Goal: Browse casually: Explore the website without a specific task or goal

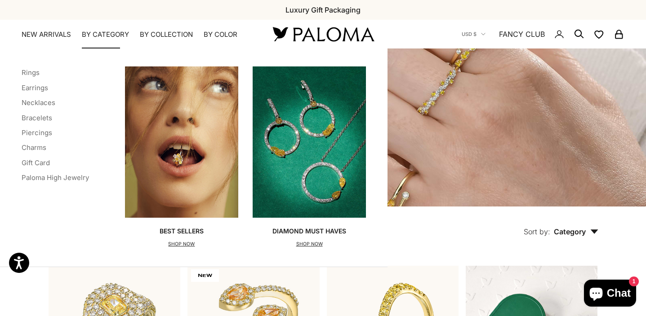
click at [98, 33] on summary "By Category" at bounding box center [105, 34] width 47 height 9
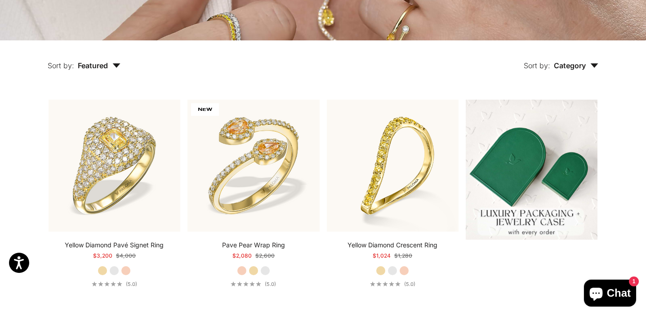
scroll to position [167, 0]
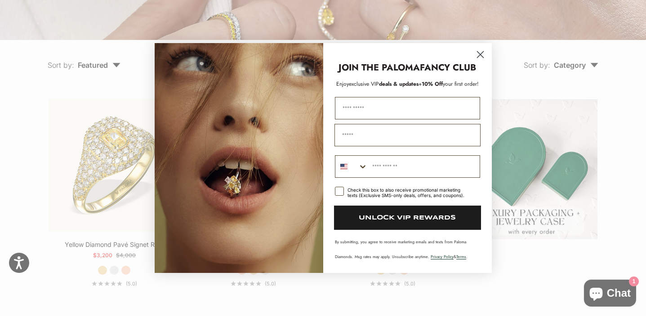
click at [481, 55] on icon "Close dialog" at bounding box center [480, 55] width 6 height 6
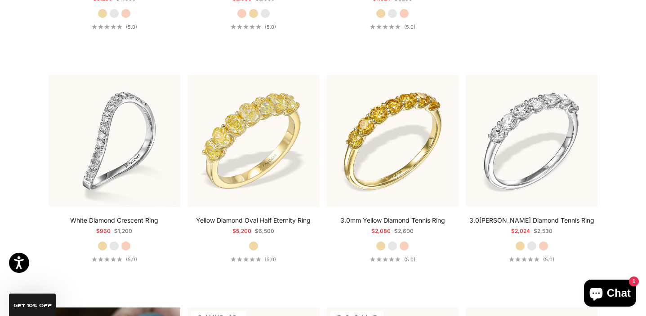
scroll to position [0, 0]
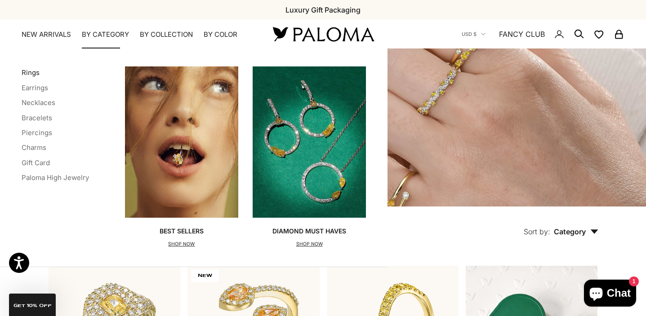
click at [33, 74] on link "Rings" at bounding box center [31, 72] width 18 height 9
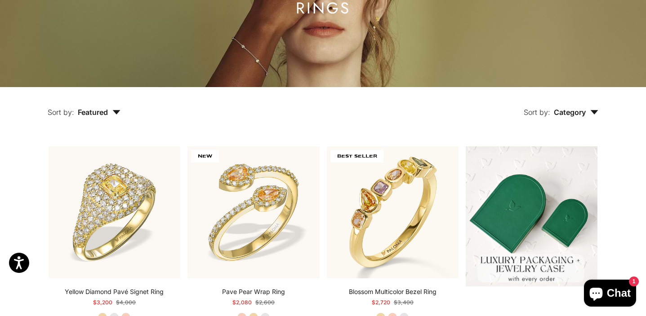
scroll to position [120, 0]
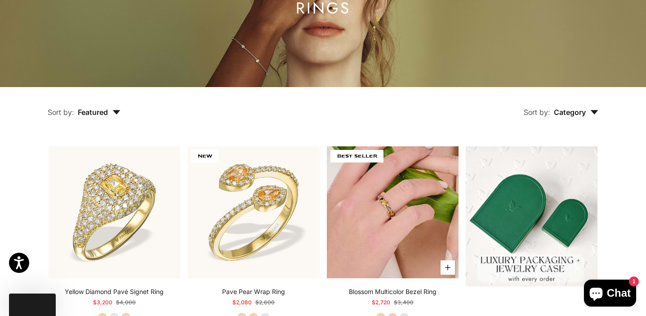
click at [415, 214] on img at bounding box center [393, 212] width 132 height 132
click at [376, 178] on img at bounding box center [393, 212] width 132 height 132
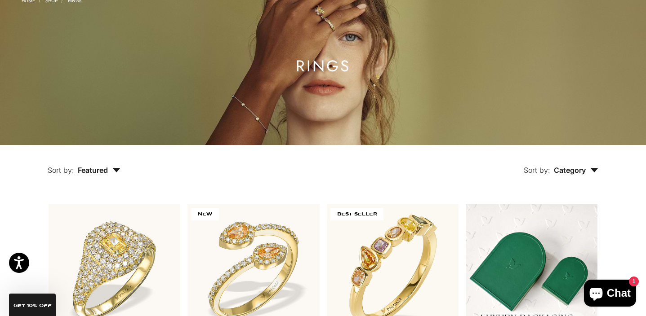
scroll to position [0, 0]
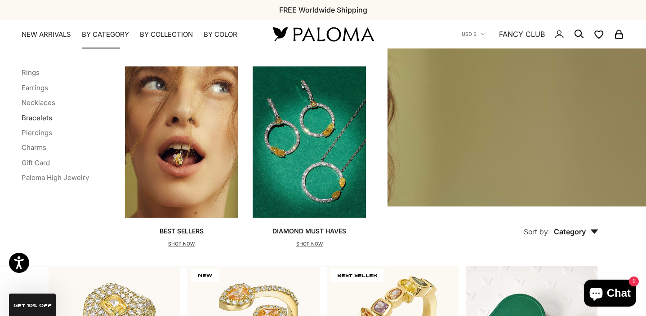
click at [32, 116] on link "Bracelets" at bounding box center [37, 118] width 31 height 9
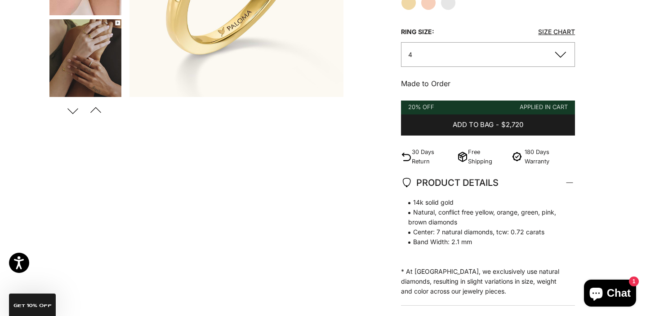
scroll to position [26, 0]
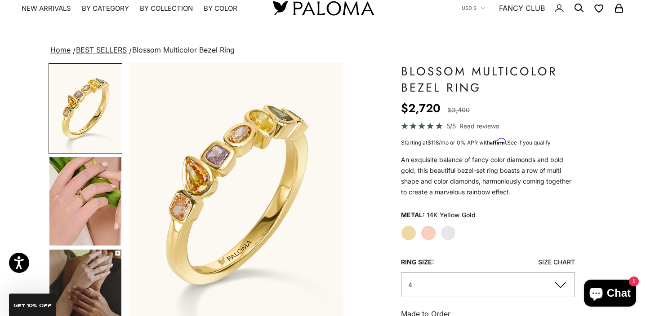
click at [110, 200] on img "Go to item 5" at bounding box center [85, 201] width 72 height 89
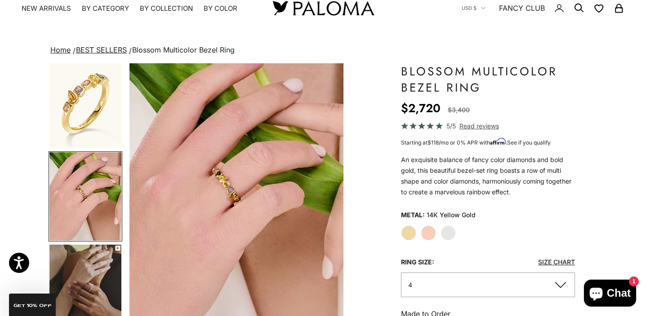
click at [230, 186] on img "Item 5 of 16" at bounding box center [236, 195] width 214 height 264
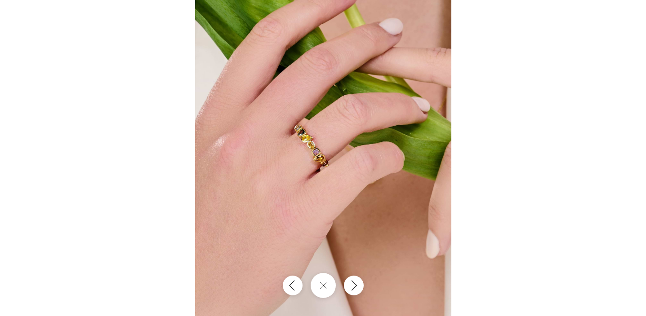
click at [137, 207] on div at bounding box center [323, 158] width 646 height 316
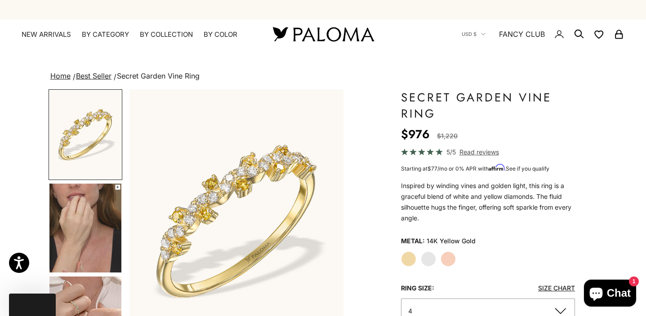
click at [82, 303] on img "Go to item 5" at bounding box center [85, 321] width 72 height 89
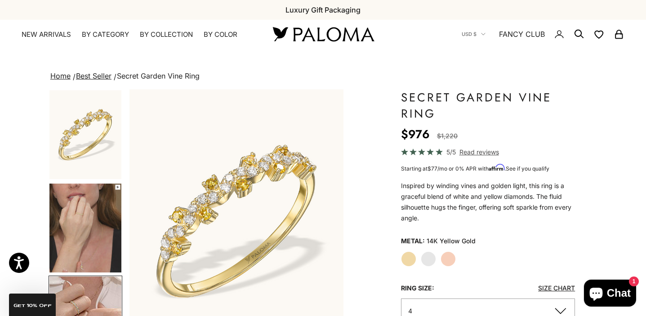
scroll to position [0, 449]
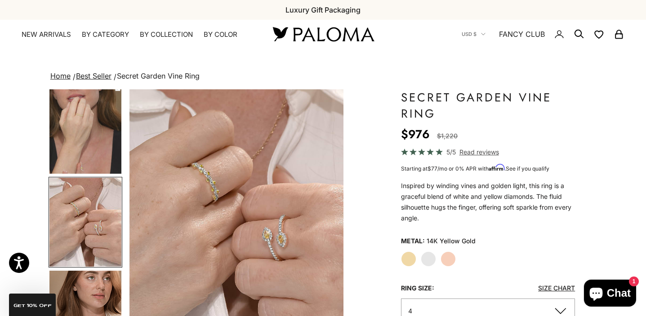
click at [214, 182] on img "Item 5 of 13" at bounding box center [236, 221] width 214 height 264
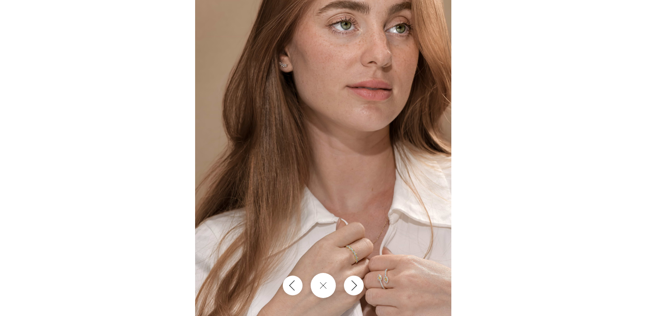
click at [350, 253] on img at bounding box center [323, 158] width 256 height 316
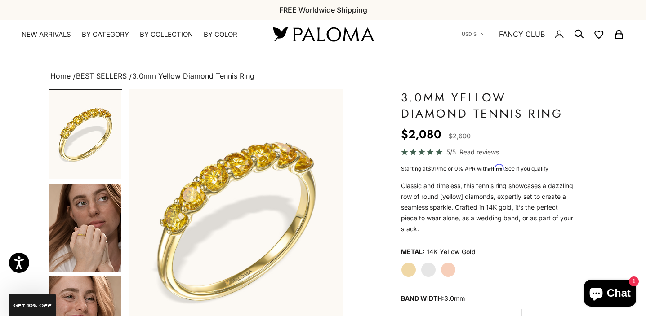
click at [94, 220] on img "Go to item 4" at bounding box center [85, 228] width 72 height 89
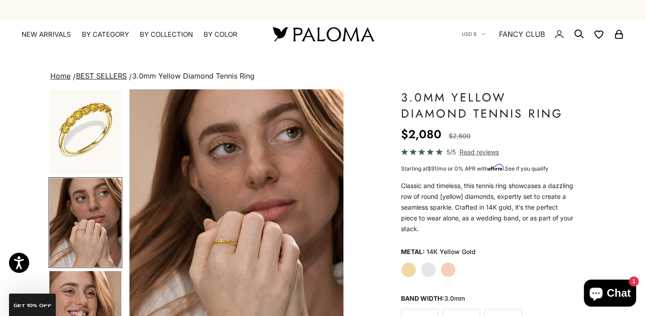
click at [212, 269] on img "Item 4 of 14" at bounding box center [236, 221] width 214 height 264
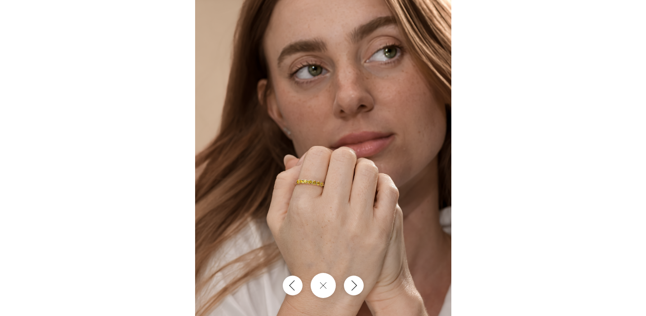
click at [307, 198] on img at bounding box center [323, 158] width 256 height 316
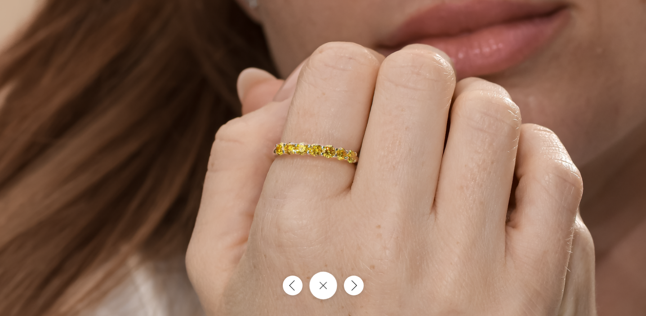
click at [324, 284] on icon "Close gallery" at bounding box center [322, 285] width 7 height 7
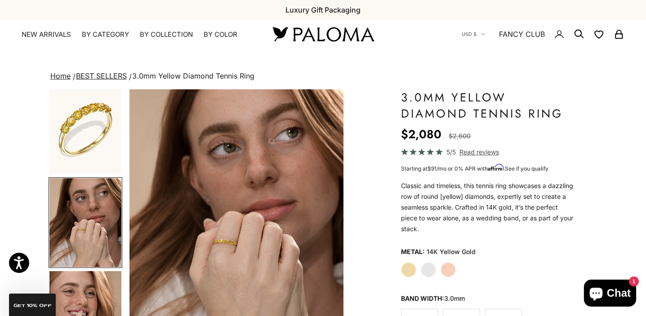
click at [109, 128] on img "Go to item 1" at bounding box center [85, 129] width 72 height 89
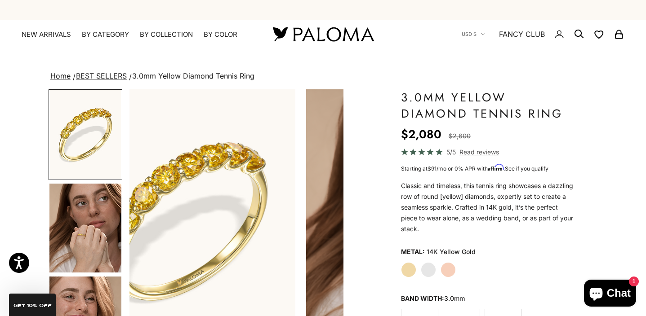
scroll to position [0, 0]
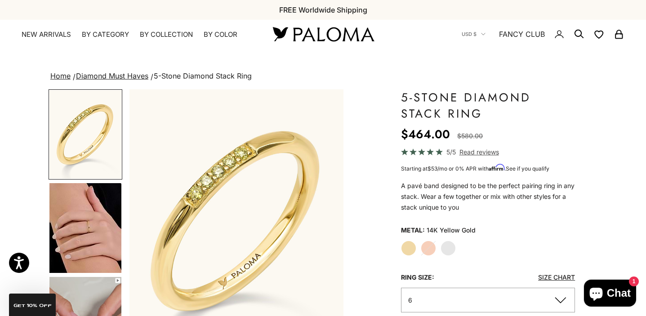
click at [89, 227] on img "Go to item 4" at bounding box center [85, 228] width 72 height 90
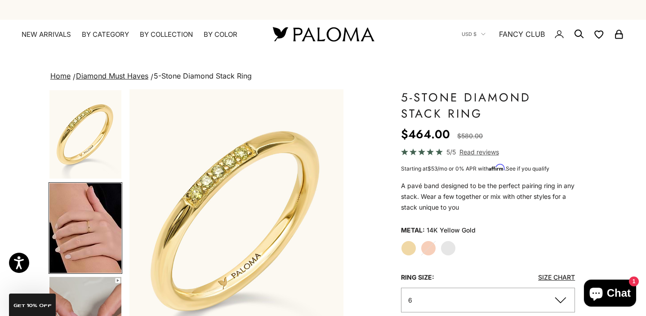
scroll to position [0, 225]
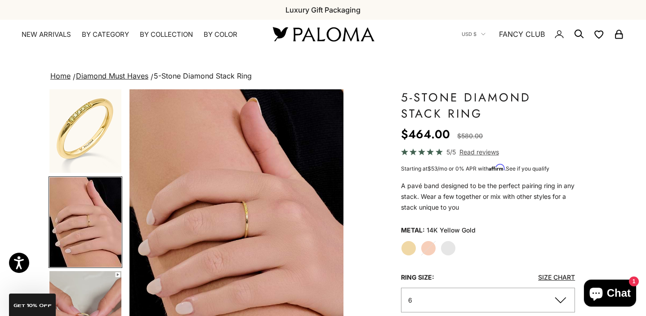
click at [249, 229] on img "Item 4 of 15" at bounding box center [236, 222] width 214 height 267
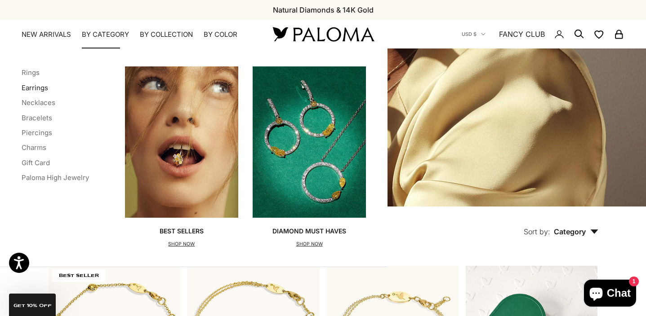
click at [36, 89] on link "Earrings" at bounding box center [35, 88] width 27 height 9
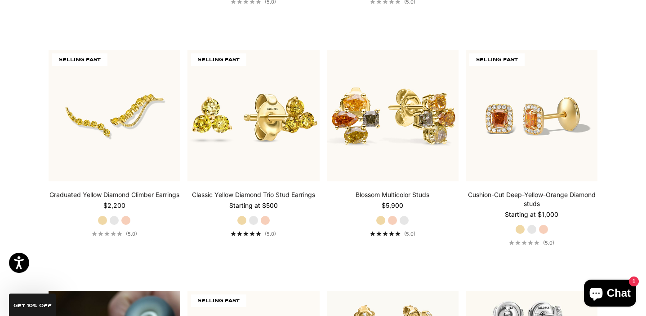
scroll to position [452, 0]
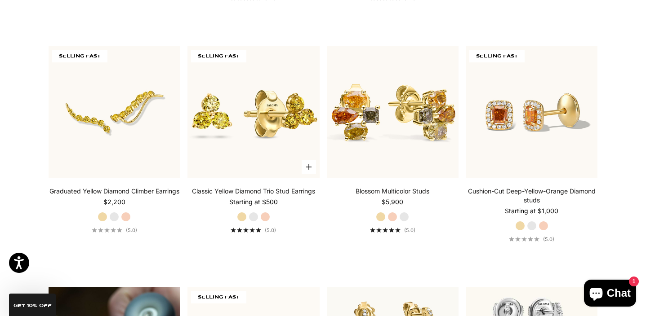
click at [253, 216] on label "White Gold" at bounding box center [253, 217] width 10 height 10
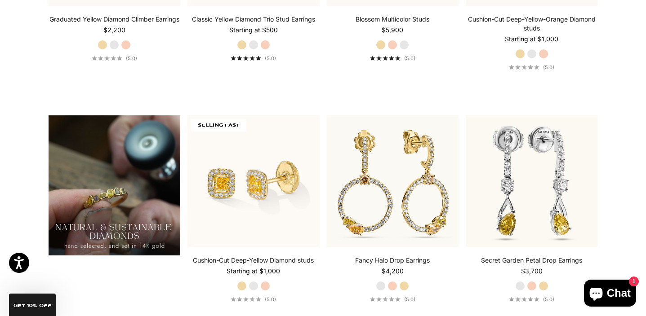
scroll to position [0, 0]
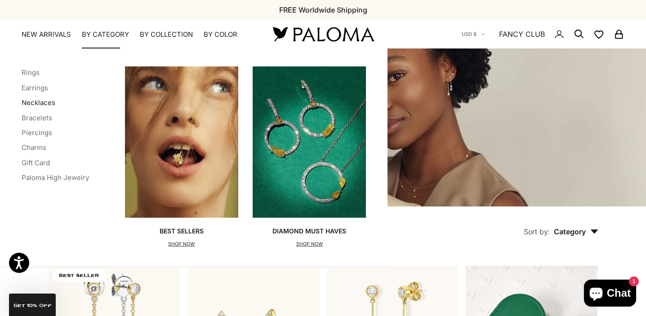
click at [46, 102] on link "Necklaces" at bounding box center [39, 102] width 34 height 9
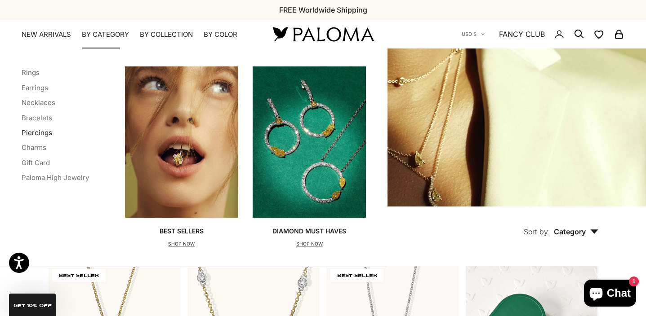
click at [40, 134] on link "Piercings" at bounding box center [37, 132] width 31 height 9
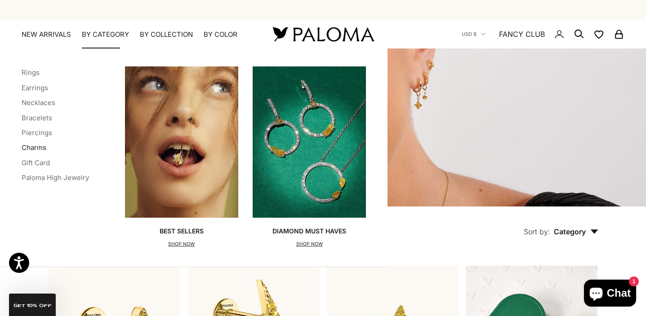
click at [36, 148] on link "Charms" at bounding box center [34, 147] width 25 height 9
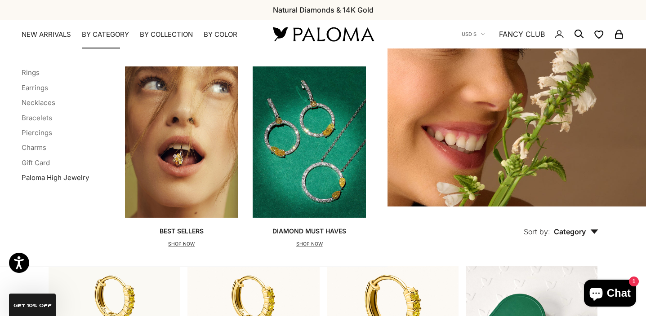
click at [60, 177] on link "Paloma High Jewelry" at bounding box center [55, 177] width 67 height 9
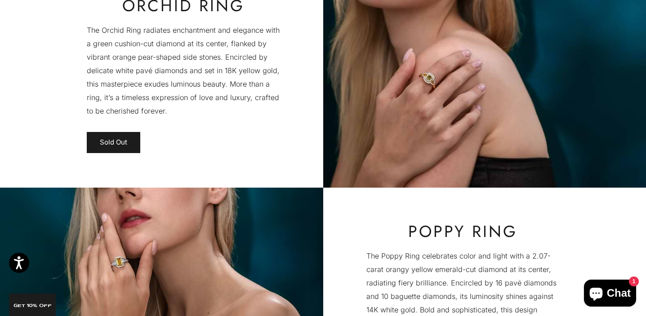
scroll to position [2054, 0]
